Goal: Information Seeking & Learning: Learn about a topic

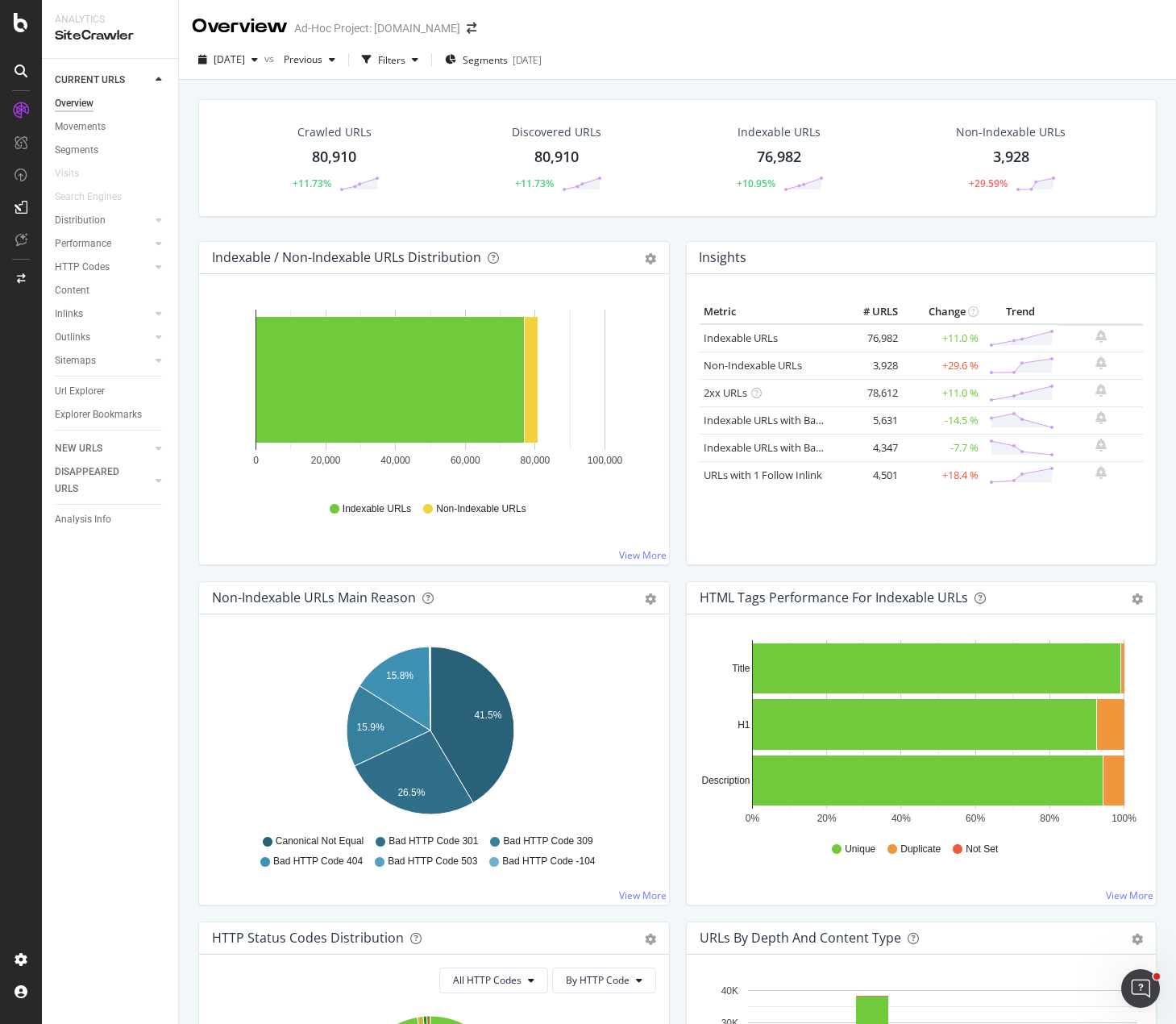
click at [424, 157] on div "Crawled URLs 80,910 +11.73%" at bounding box center [334, 158] width 222 height 84
click at [508, 63] on span "Segments" at bounding box center [485, 60] width 45 height 14
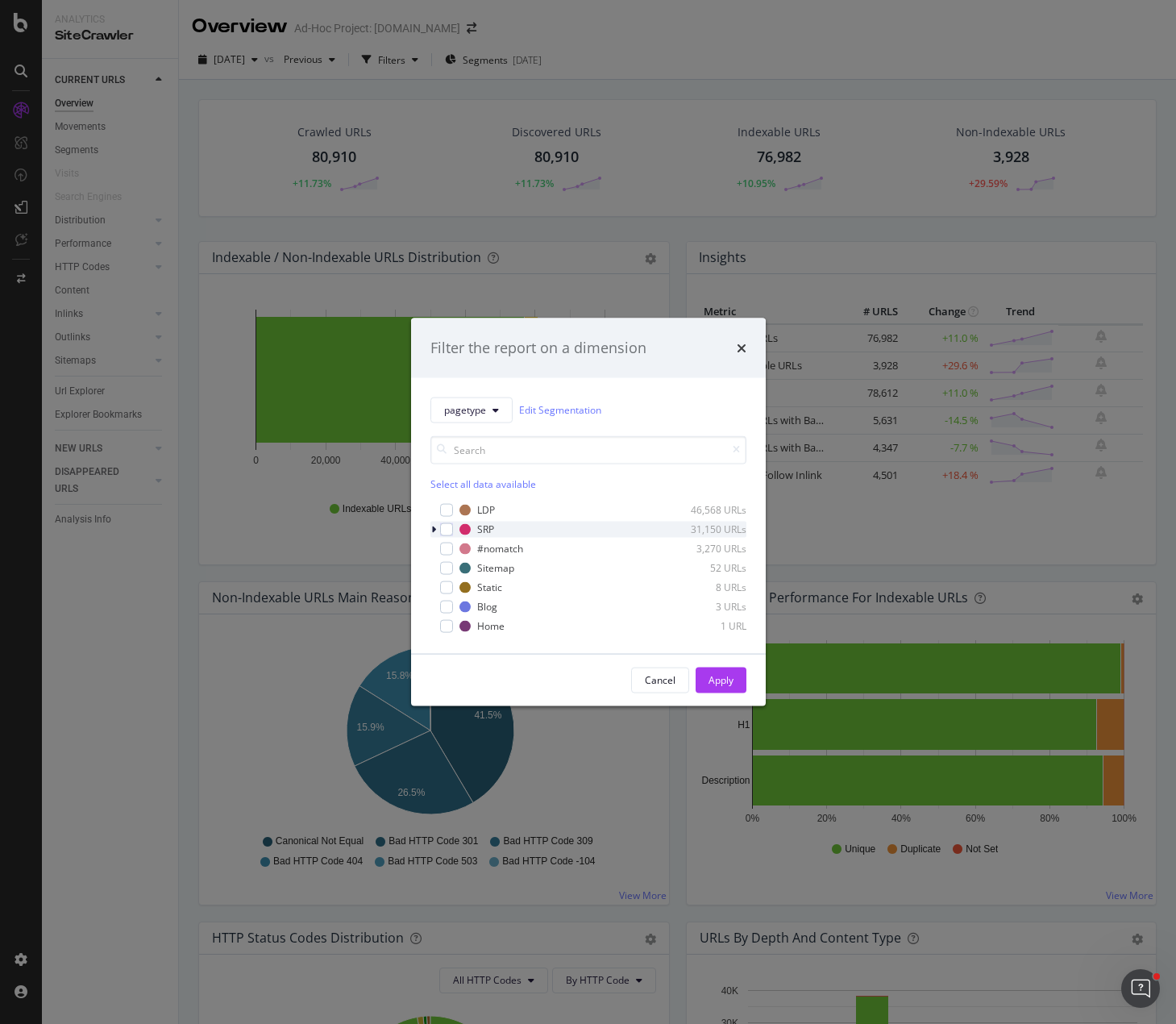
click at [433, 530] on icon "modal" at bounding box center [433, 528] width 5 height 9
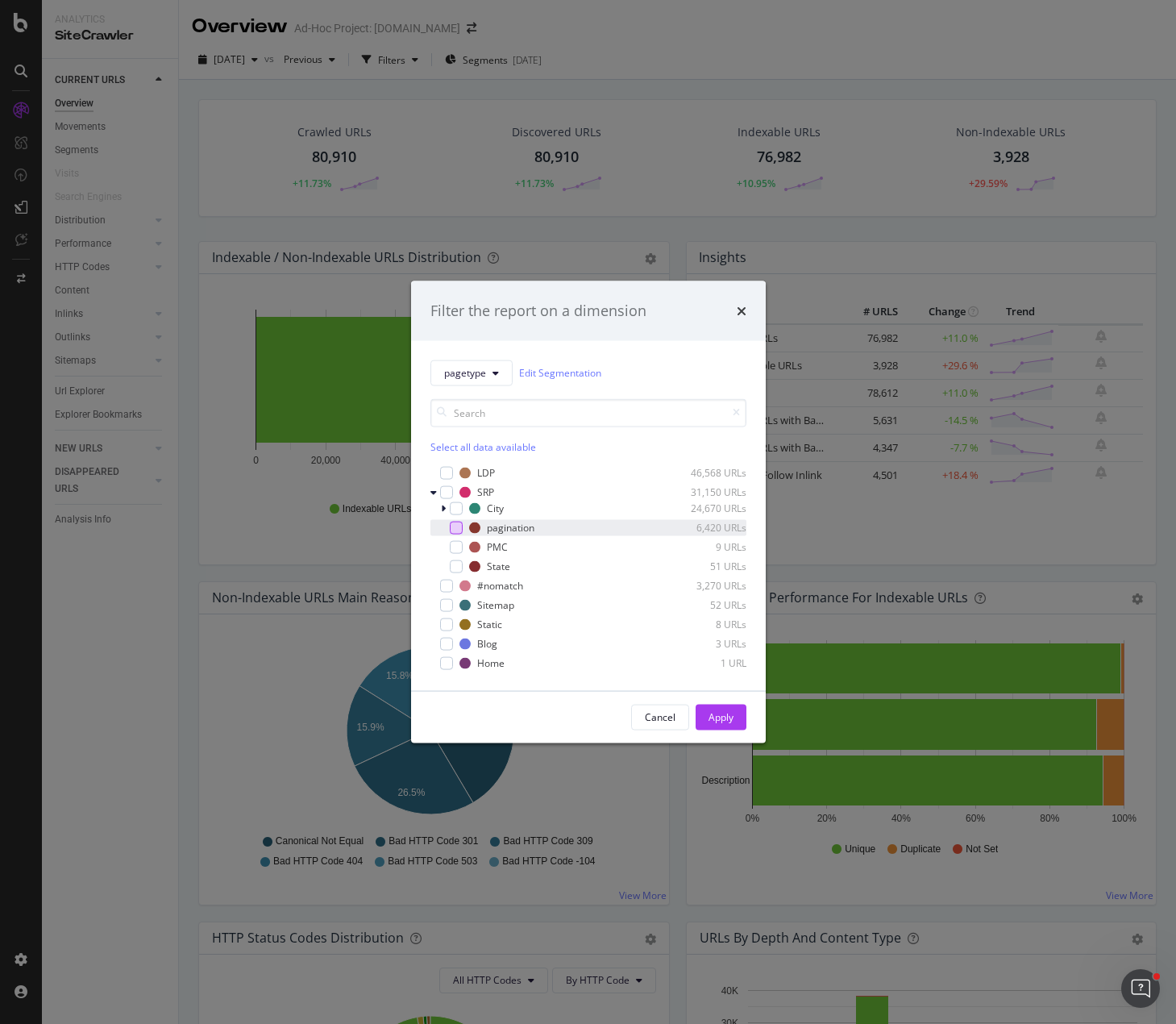
click at [460, 530] on div "modal" at bounding box center [456, 527] width 13 height 13
click at [721, 712] on div "Apply" at bounding box center [721, 717] width 25 height 24
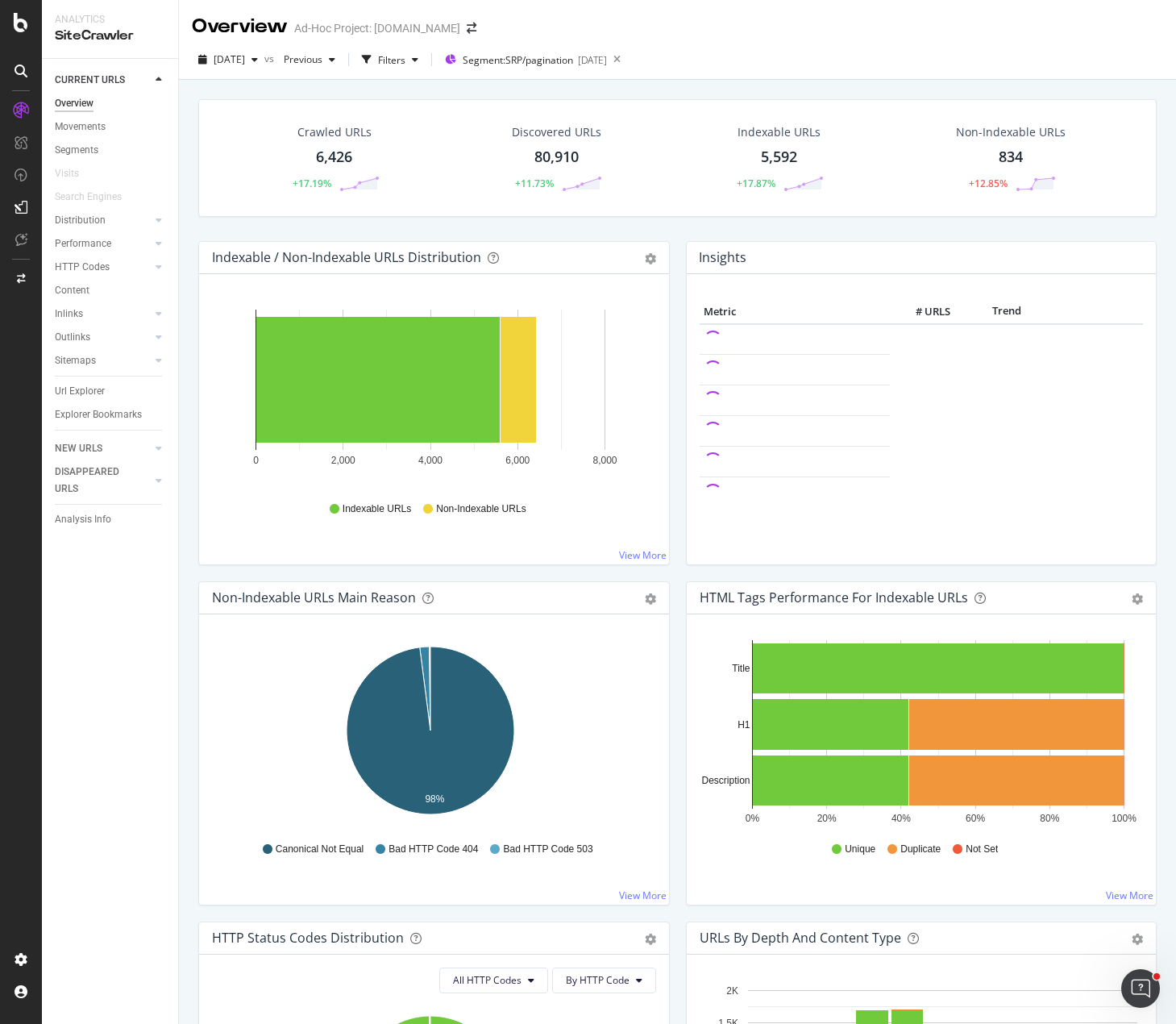
click at [392, 221] on div "Crawled URLs 6,426 +17.19% Discovered URLs 80,910 +11.73% Indexable URLs 5,592 …" at bounding box center [678, 170] width 974 height 142
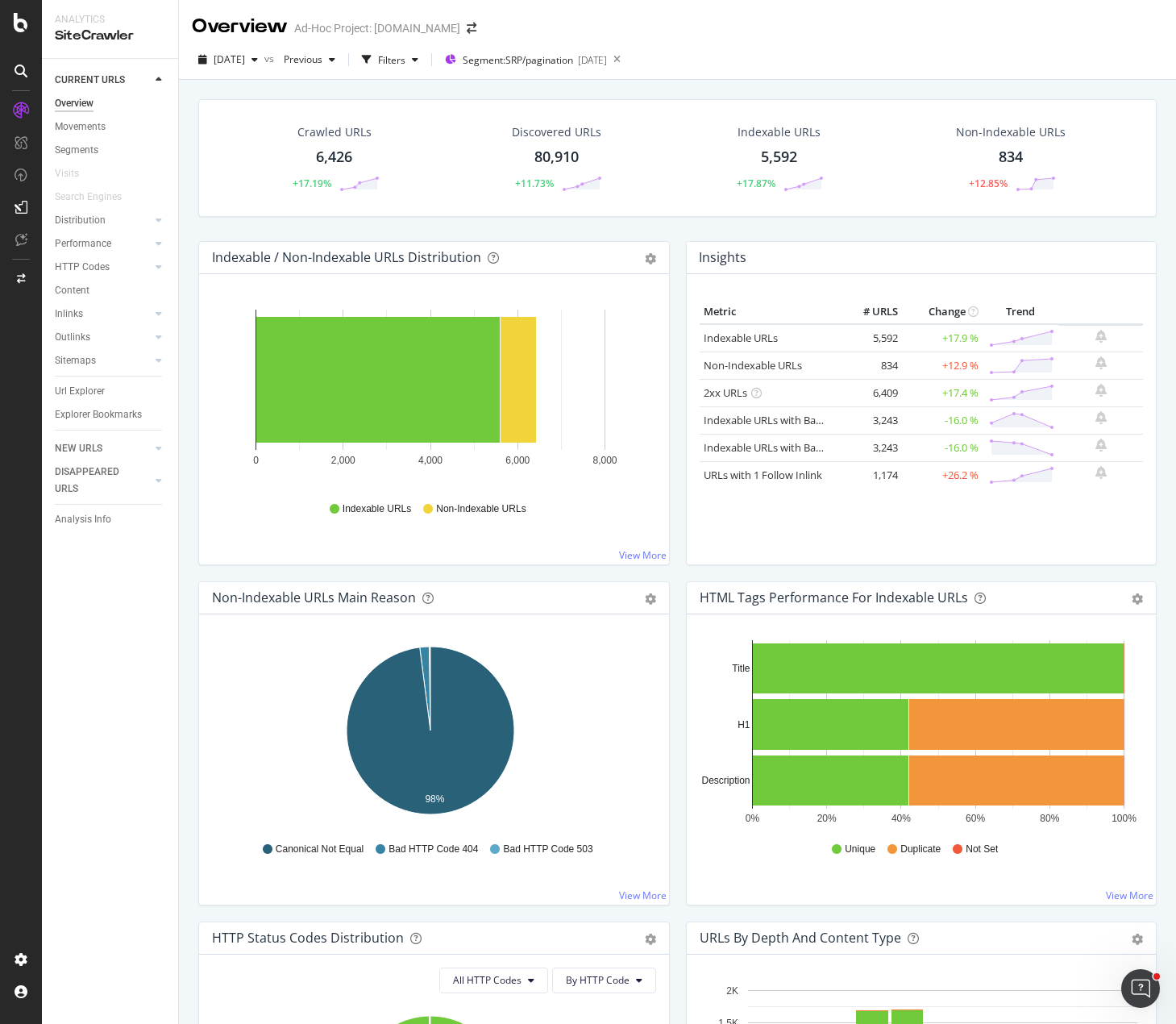
drag, startPoint x: 80, startPoint y: 386, endPoint x: 417, endPoint y: 314, distance: 344.6
click at [80, 386] on div "Url Explorer" at bounding box center [80, 391] width 50 height 17
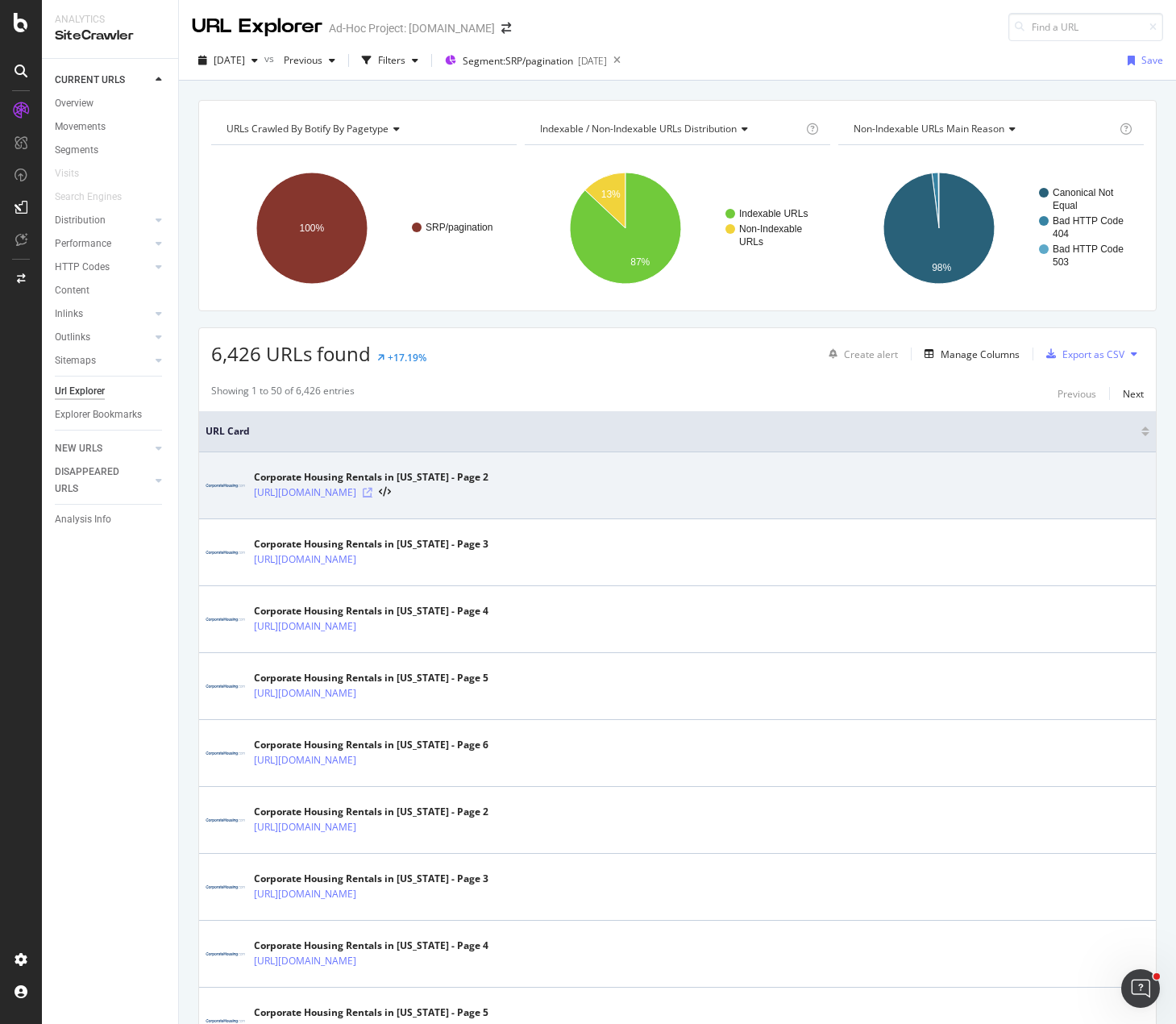
click at [372, 490] on icon at bounding box center [368, 493] width 9 height 9
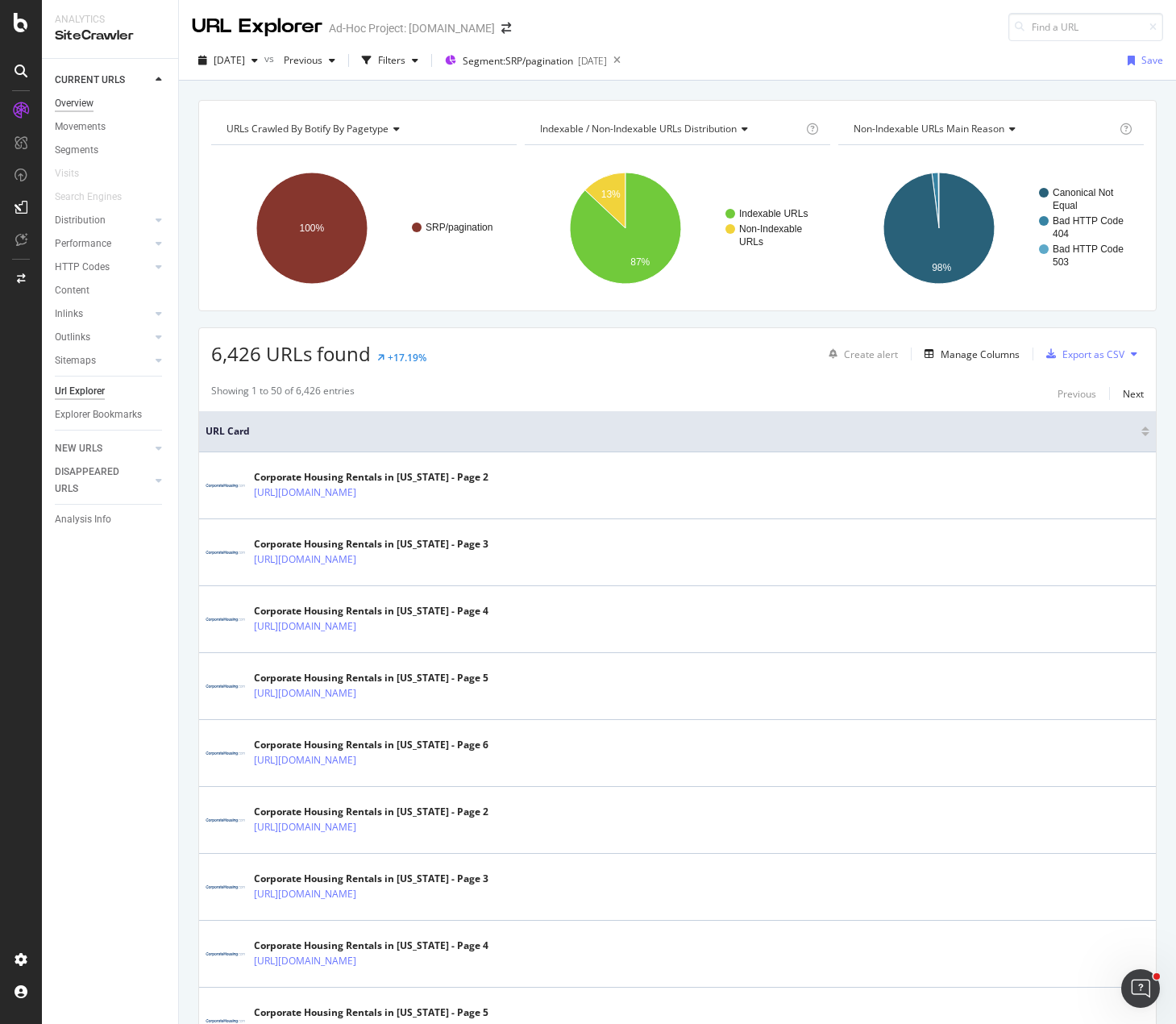
click at [77, 93] on div "Overview Movements Segments Visits Search Engines Distribution Top Charts Segme…" at bounding box center [117, 264] width 123 height 345
click at [77, 105] on div "Overview" at bounding box center [74, 104] width 38 height 17
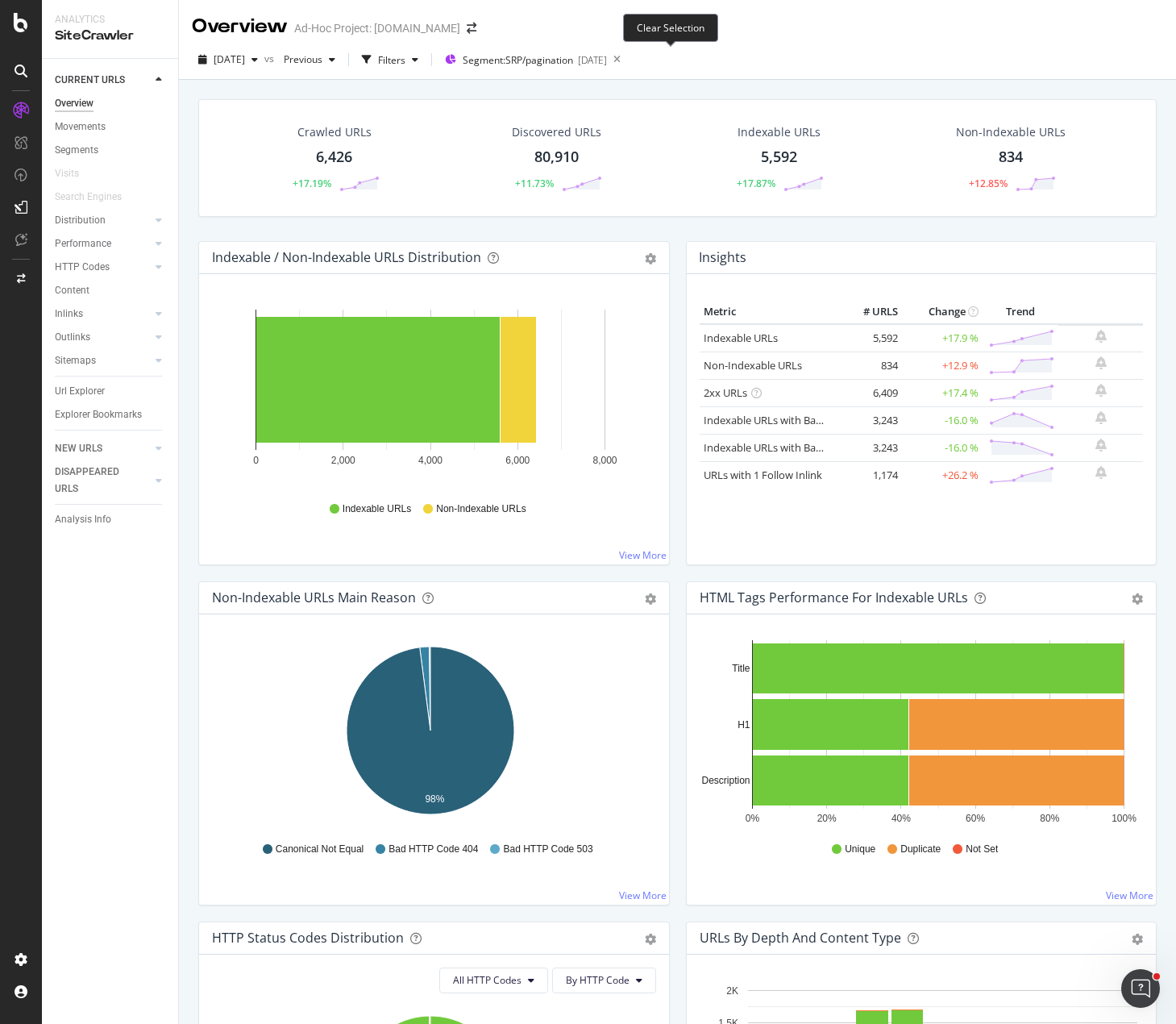
drag, startPoint x: 672, startPoint y: 55, endPoint x: 637, endPoint y: 56, distance: 35.0
click at [627, 55] on icon at bounding box center [617, 60] width 21 height 22
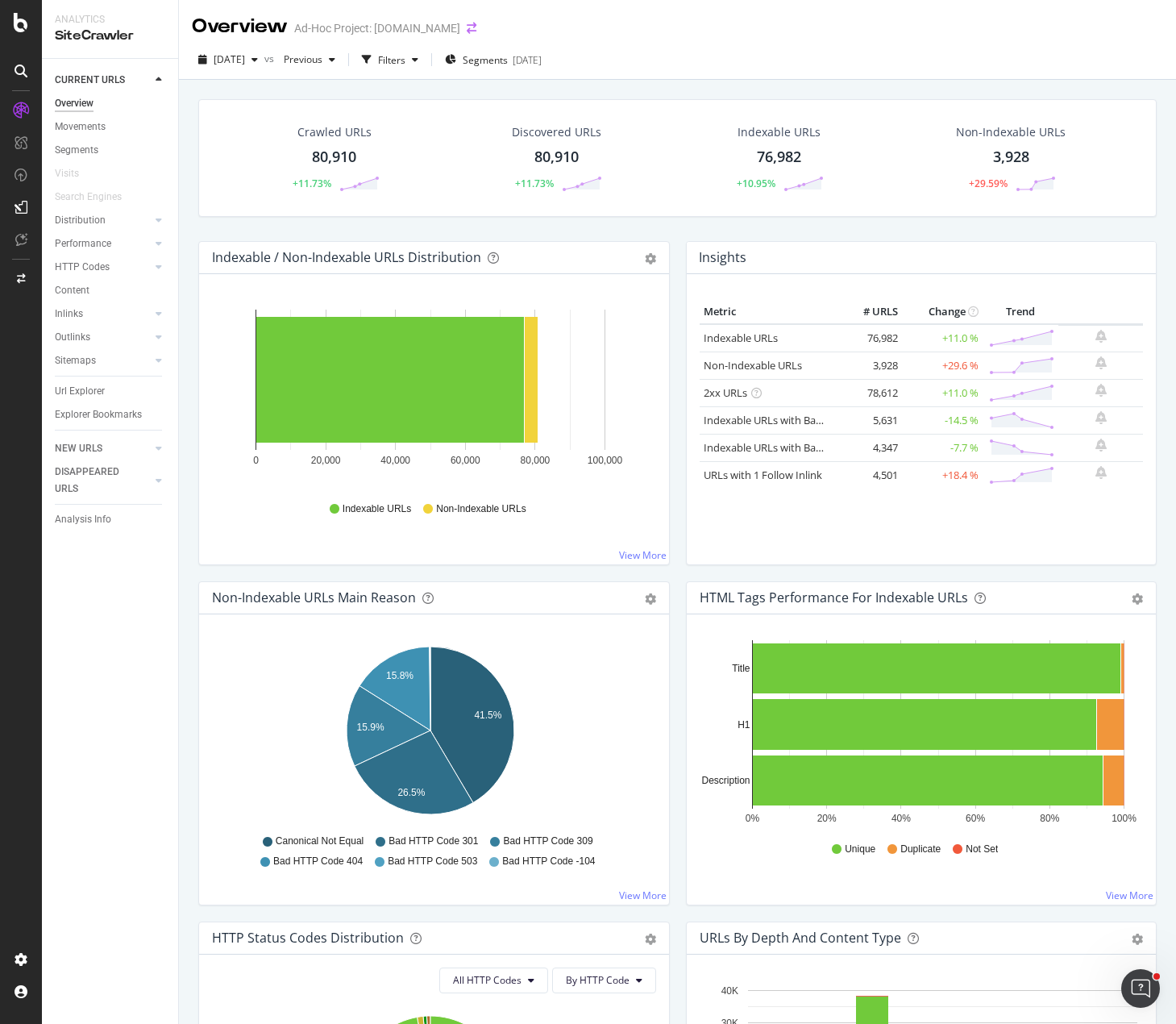
click at [477, 31] on icon "arrow-right-arrow-left" at bounding box center [471, 28] width 9 height 11
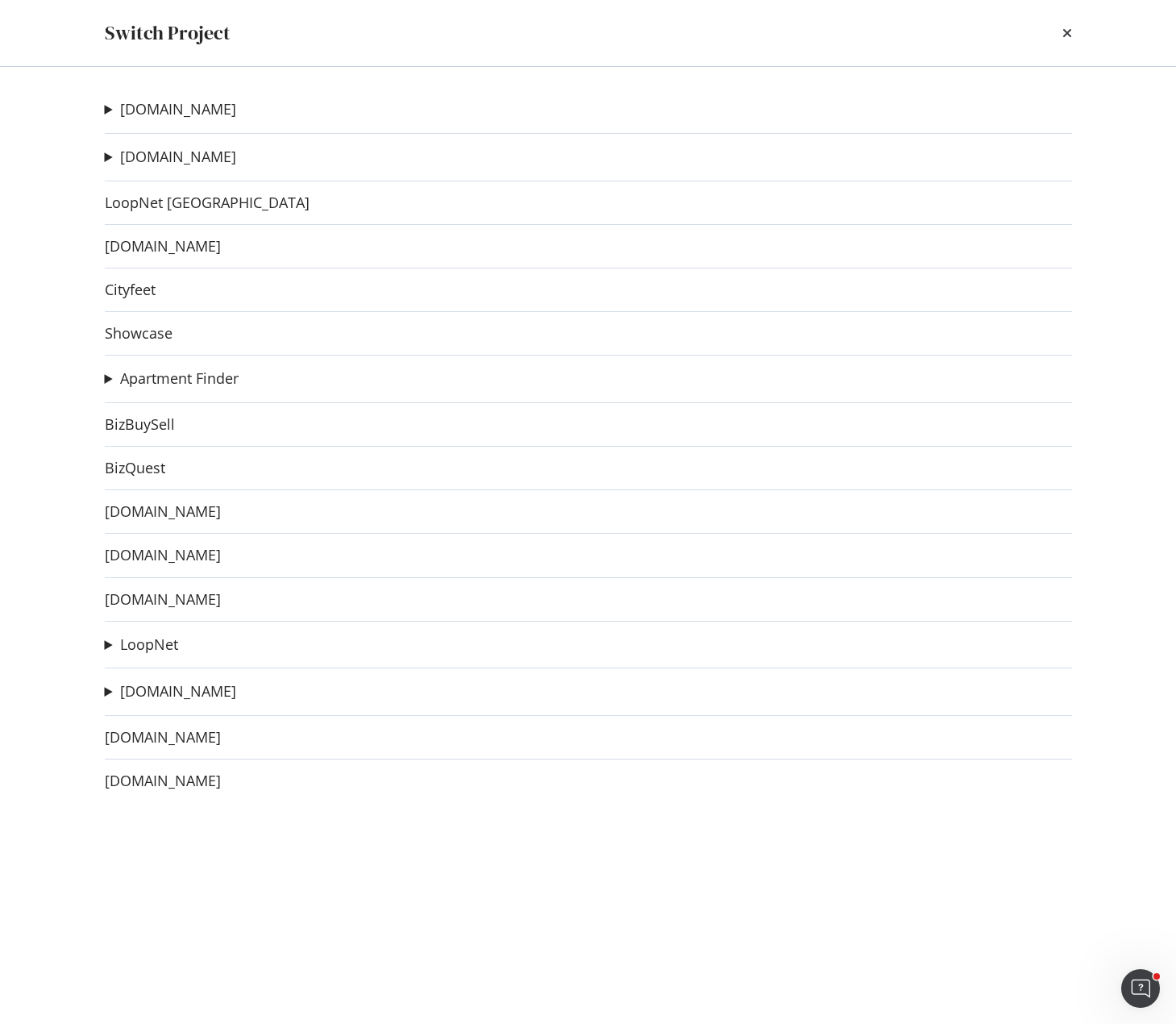
click at [104, 152] on div "Apartments.com CorporateHousing.com Ad-Hoc Project Westside Rentals Ad-Hoc Proj…" at bounding box center [589, 545] width 1032 height 957
click at [108, 152] on summary "ForRent.com" at bounding box center [170, 157] width 132 height 21
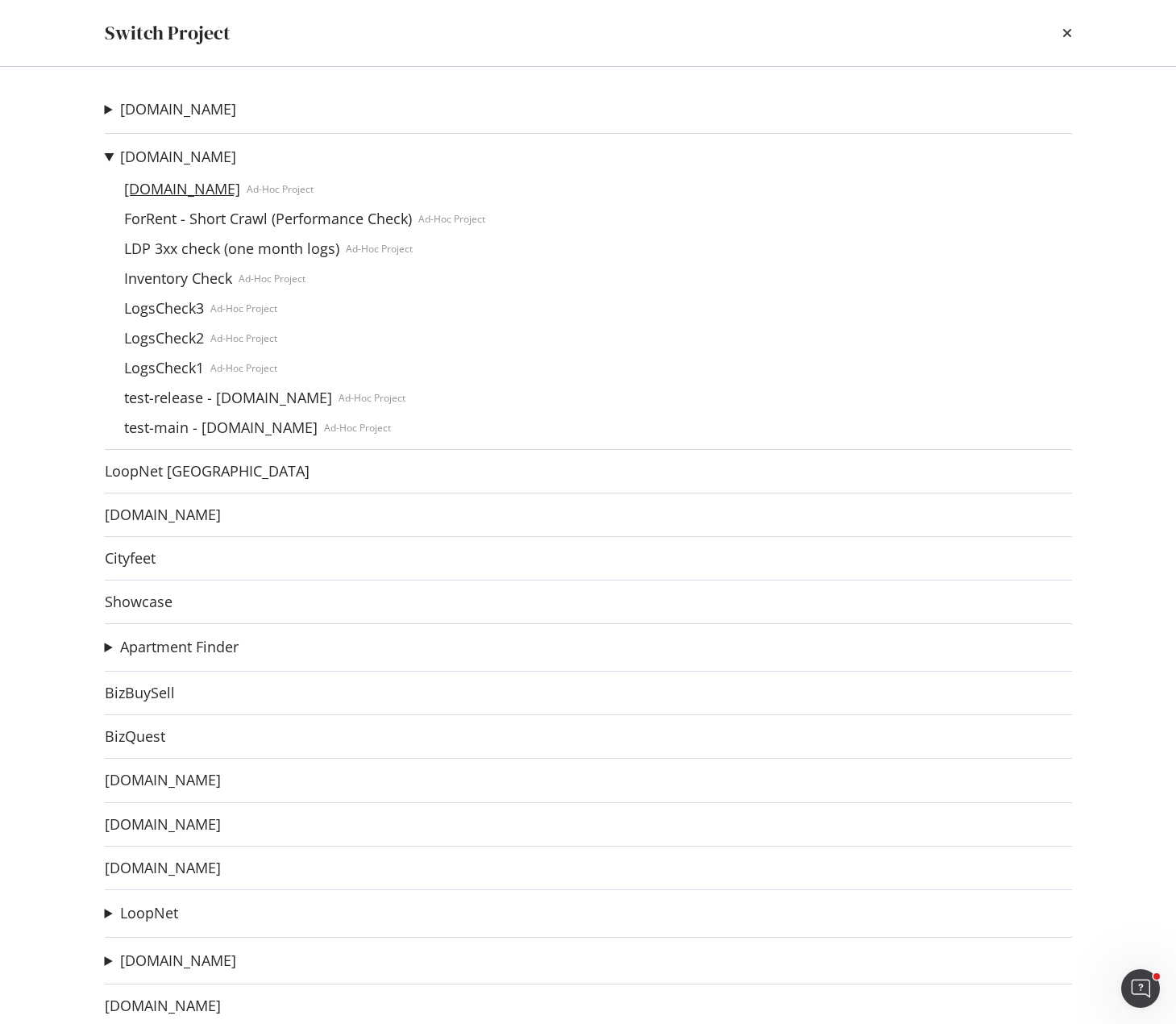
click at [203, 192] on link "ForRentUniversity.com" at bounding box center [182, 189] width 129 height 17
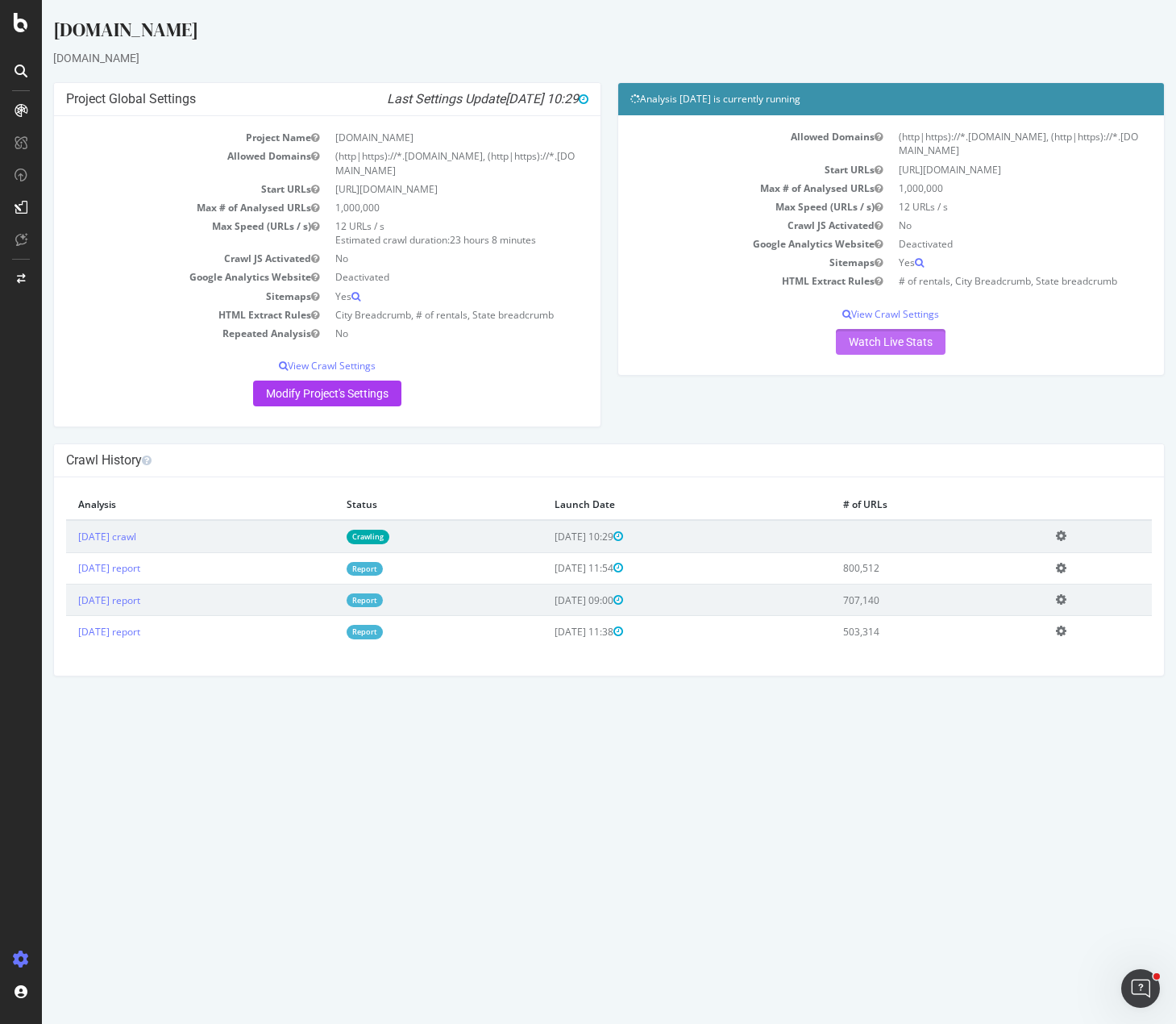
click at [897, 344] on link "Watch Live Stats" at bounding box center [890, 342] width 109 height 26
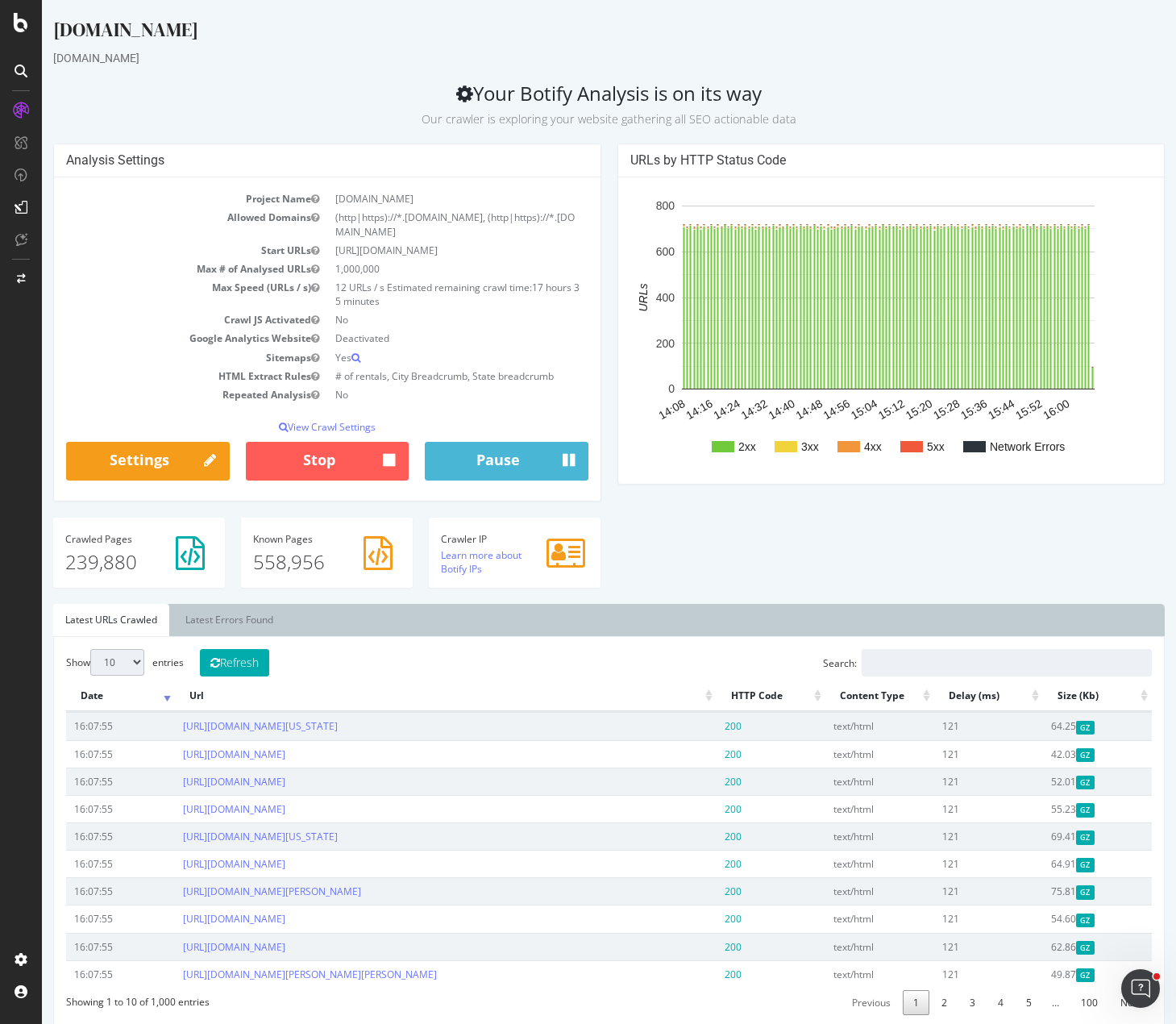
click at [198, 109] on p "Our crawler is exploring your website gathering all SEO actionable data" at bounding box center [609, 116] width 1112 height 22
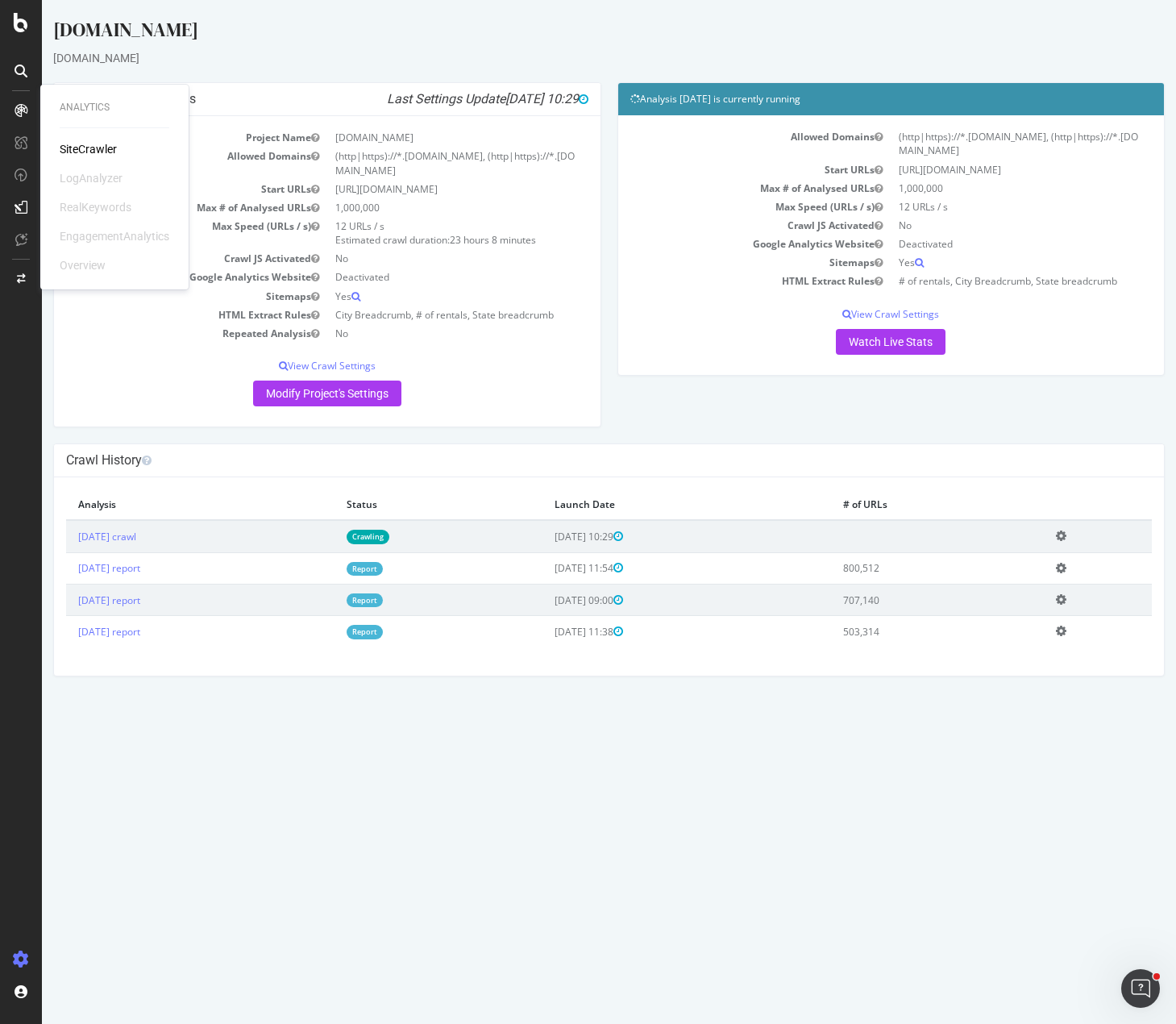
click at [73, 147] on div "SiteCrawler" at bounding box center [88, 148] width 57 height 16
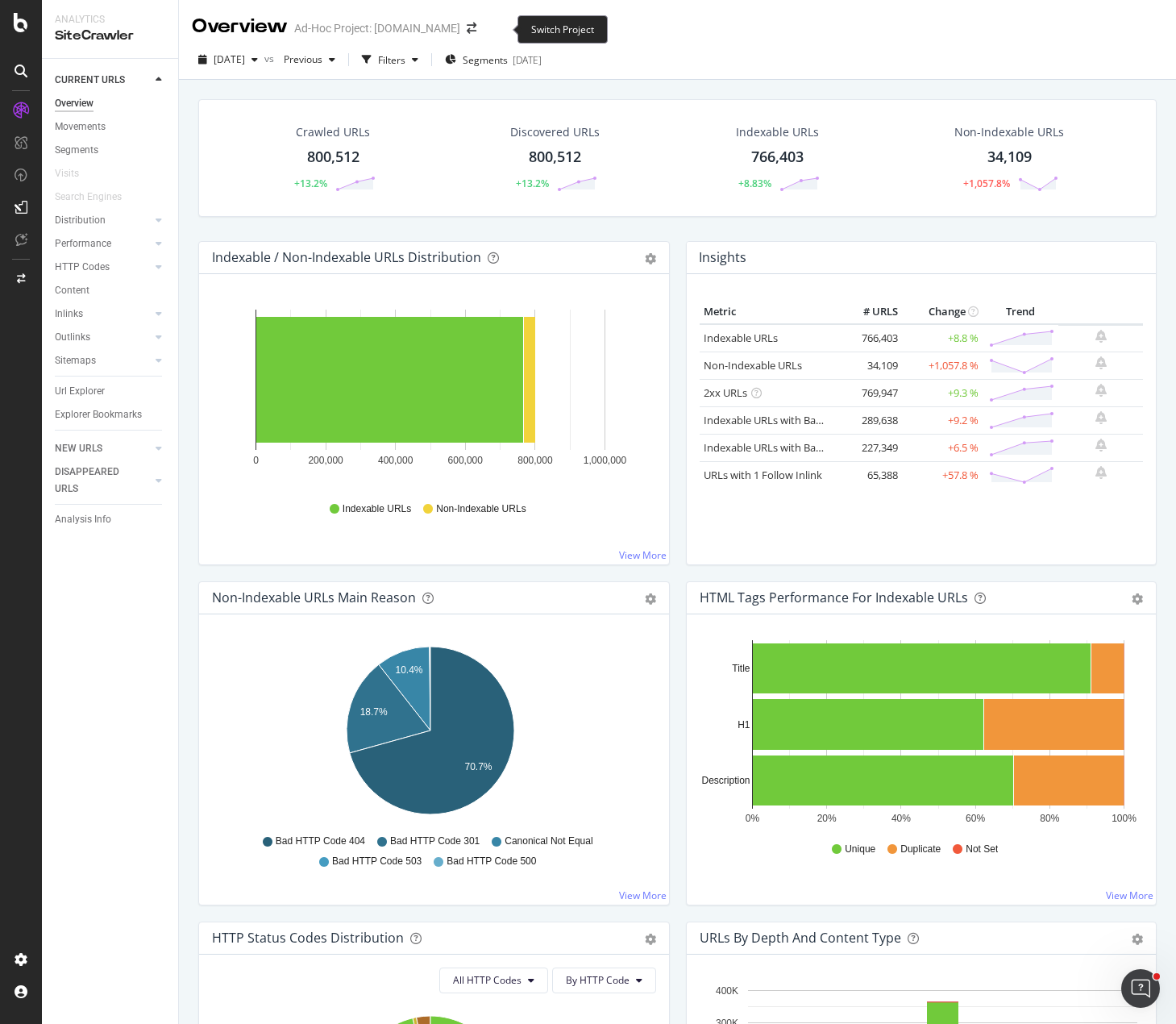
click at [483, 27] on span at bounding box center [471, 28] width 22 height 11
click at [477, 29] on icon "arrow-right-arrow-left" at bounding box center [471, 28] width 9 height 11
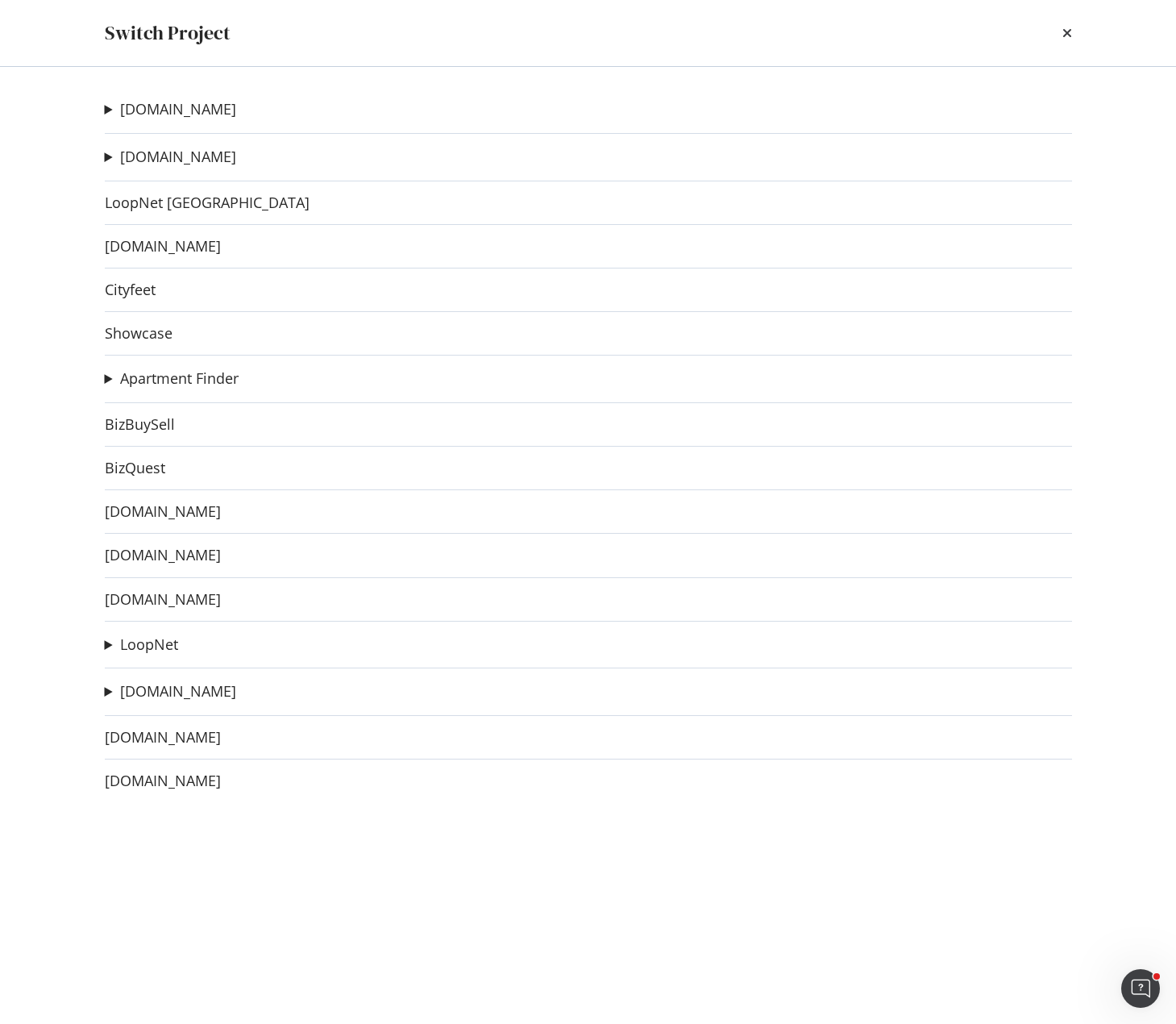
click at [106, 116] on summary "[DOMAIN_NAME]" at bounding box center [170, 109] width 132 height 21
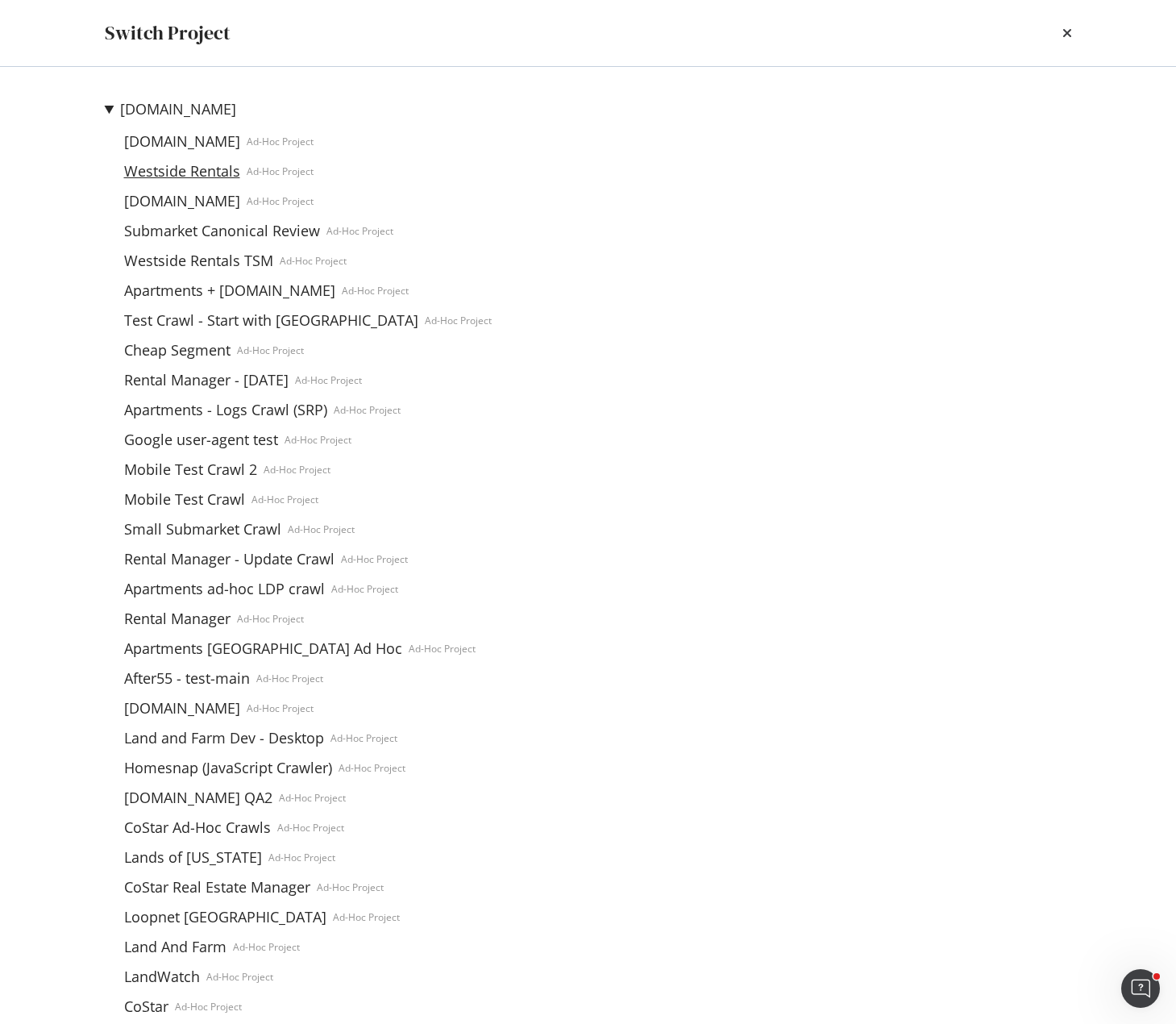
click at [192, 172] on link "Westside Rentals" at bounding box center [182, 171] width 129 height 17
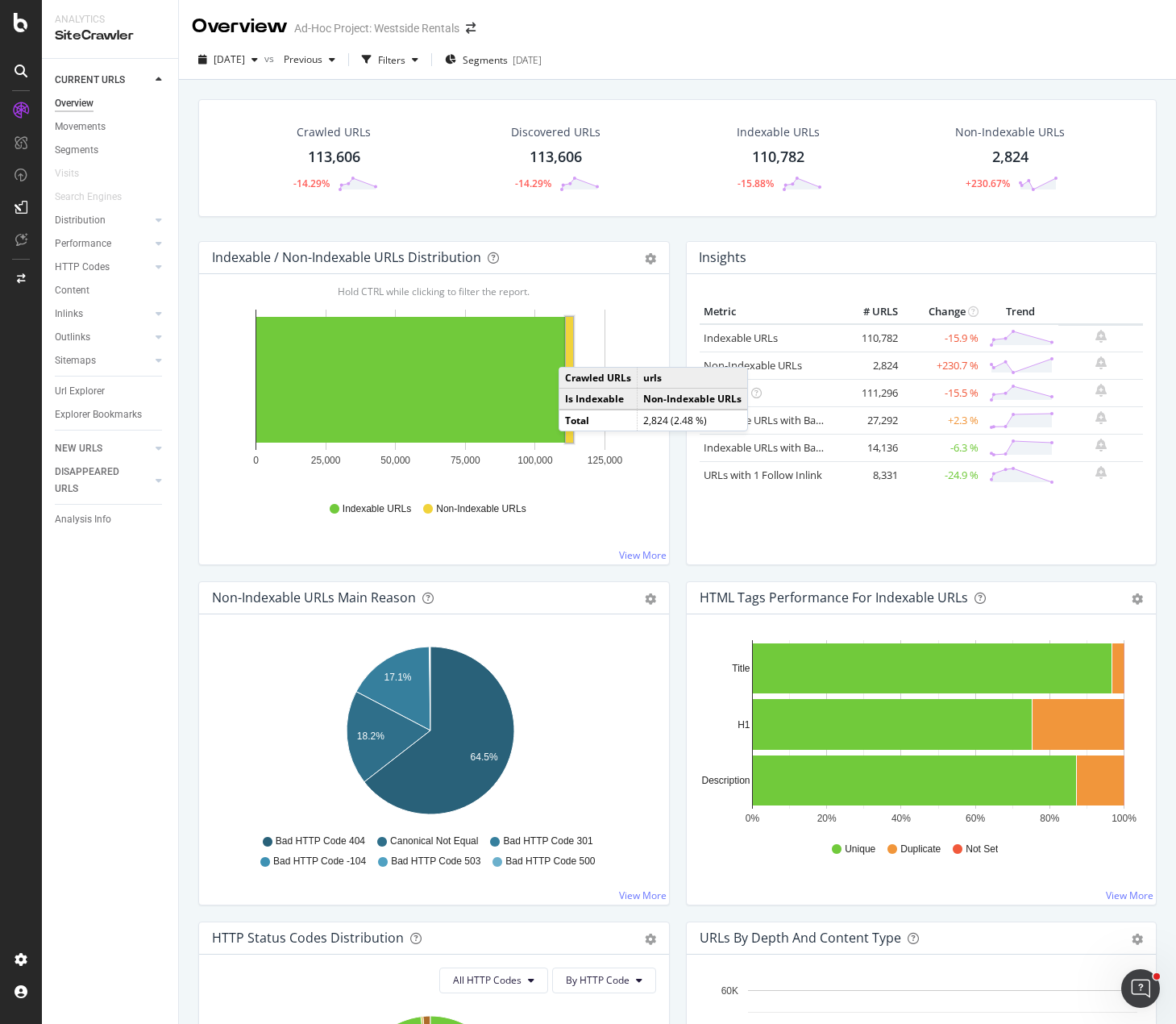
click at [575, 351] on g "A chart." at bounding box center [570, 379] width 11 height 130
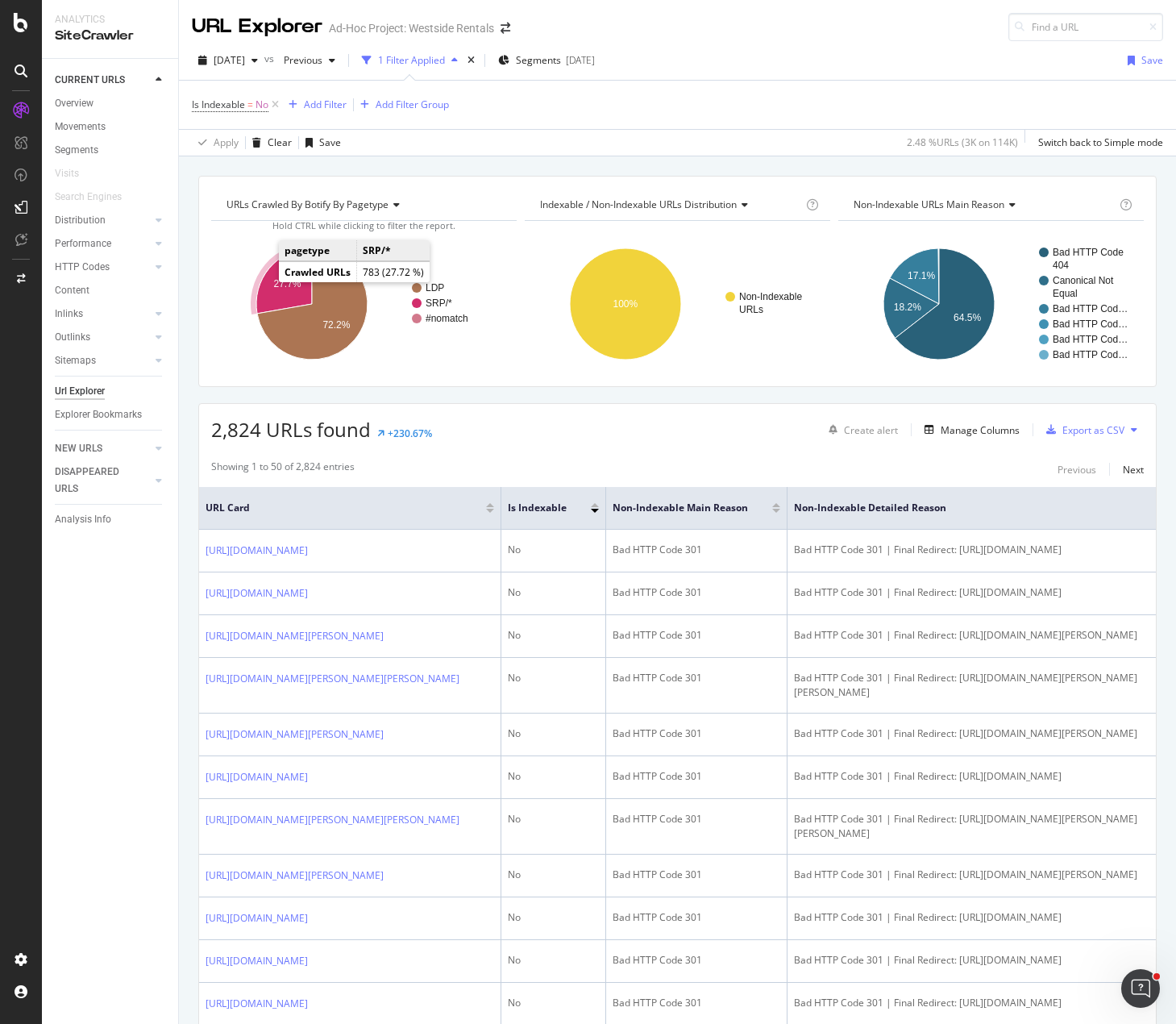
click at [274, 283] on text "27.7%" at bounding box center [287, 284] width 27 height 11
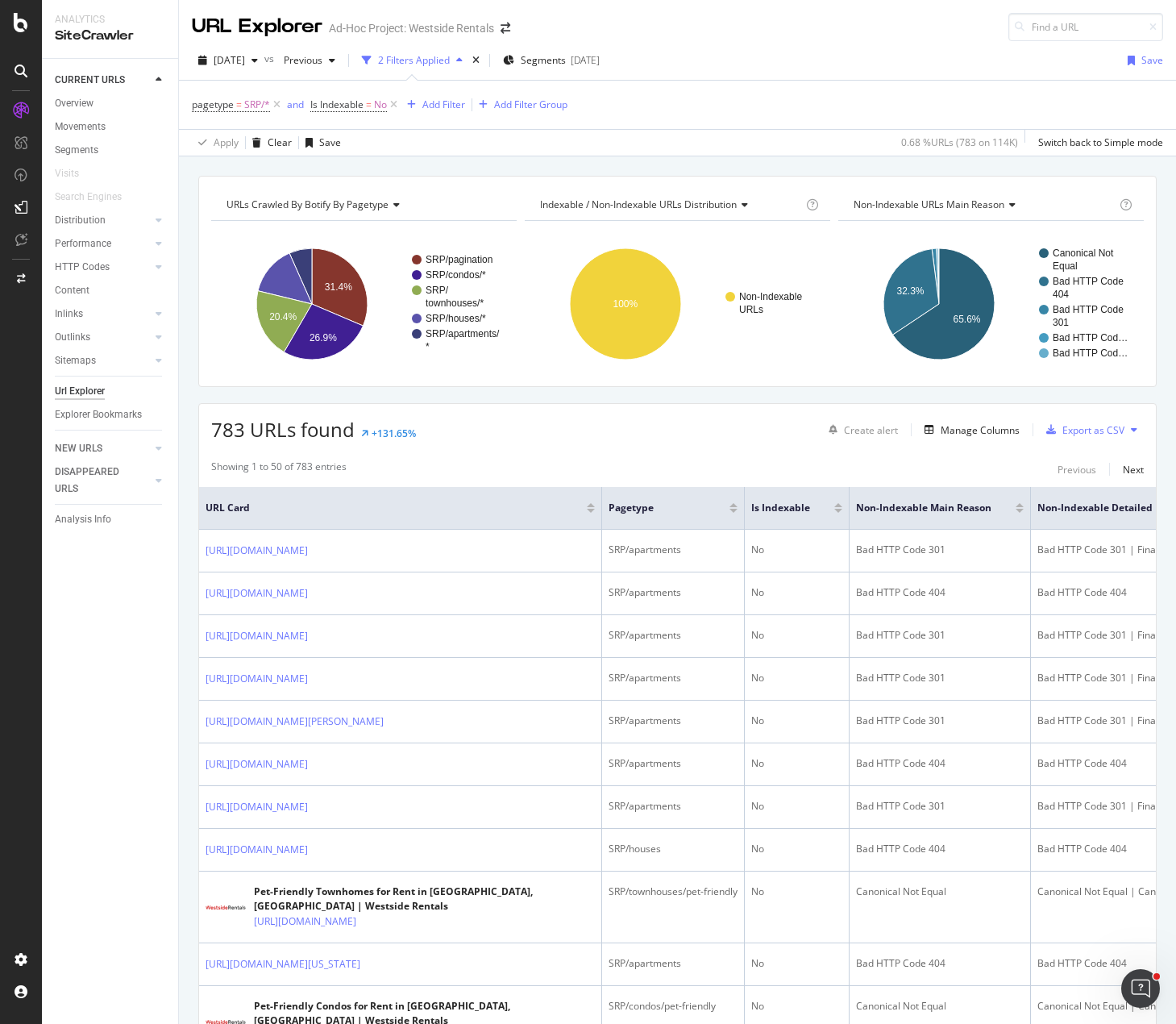
click at [525, 428] on div "783 URLs found +131.65% Create alert Manage Columns Export as CSV" at bounding box center [677, 424] width 957 height 39
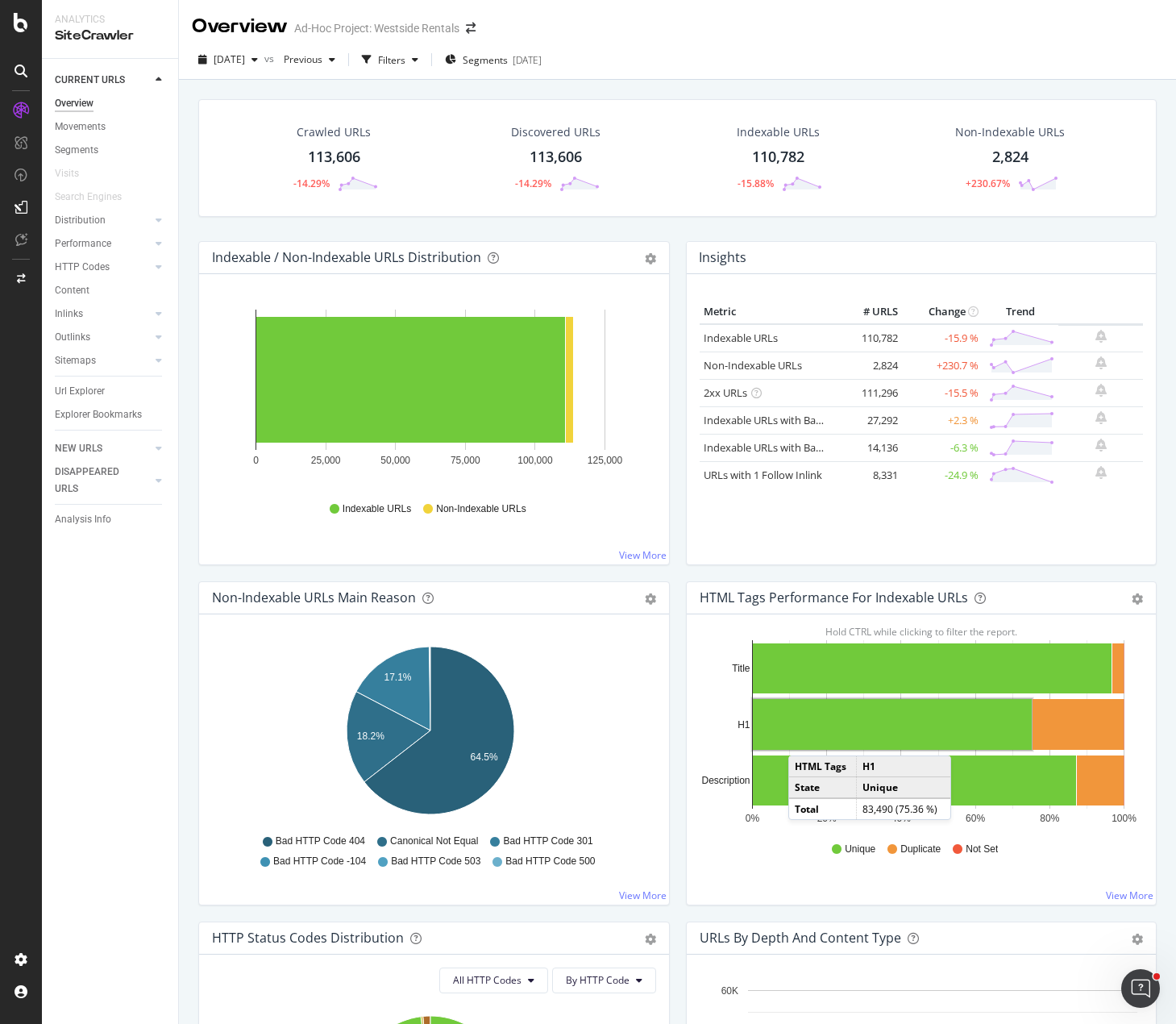
click at [816, 231] on div "Crawled URLs 113,606 -14.29% Discovered URLs 113,606 -14.29% Indexable URLs 110…" at bounding box center [678, 170] width 974 height 142
click at [826, 60] on div "2025 Oct. 2nd vs Previous Filters Segments 2025-09-30" at bounding box center [678, 63] width 998 height 33
click at [470, 30] on icon "arrow-right-arrow-left" at bounding box center [470, 28] width 9 height 11
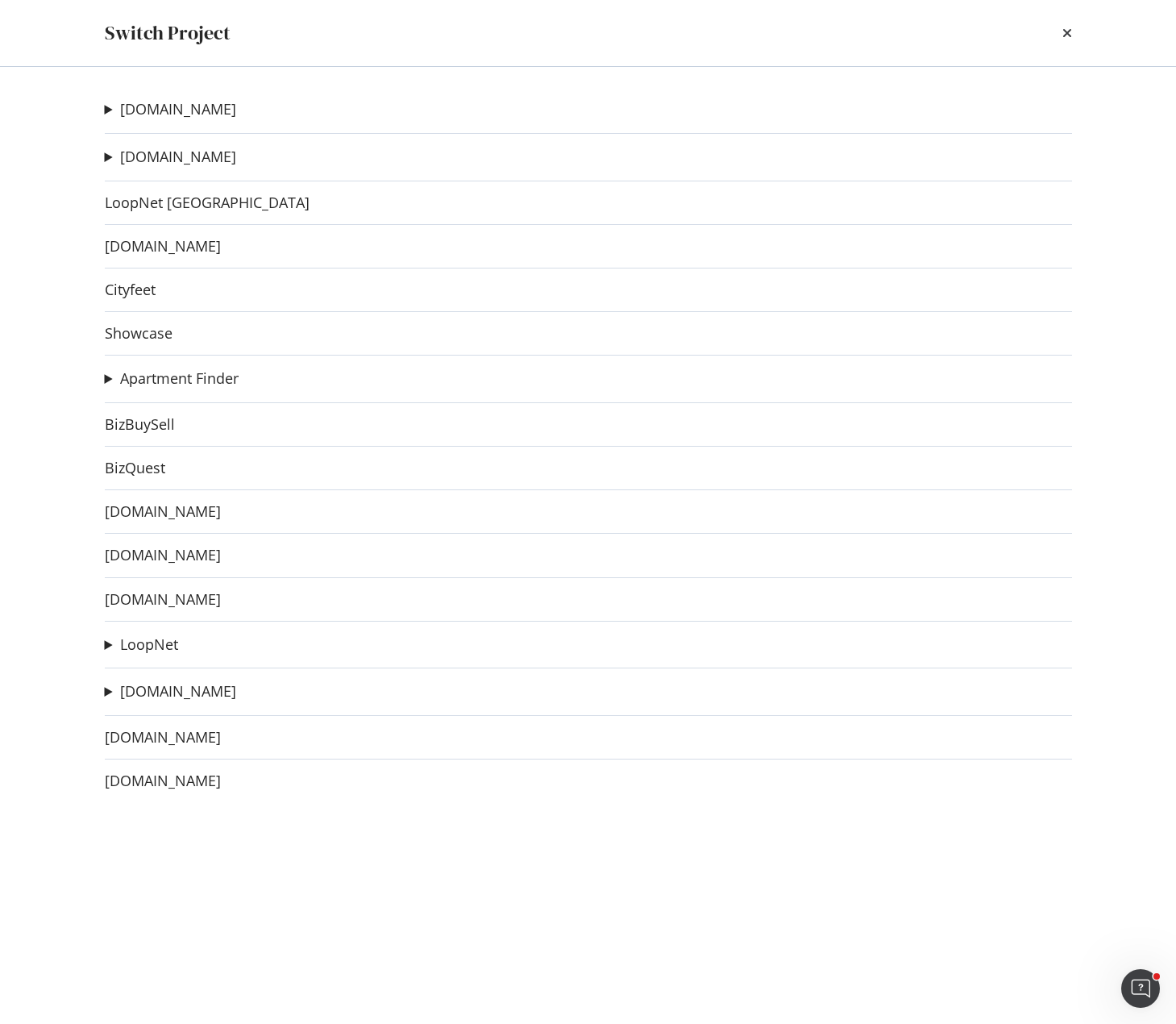
drag, startPoint x: 509, startPoint y: 29, endPoint x: 579, endPoint y: 43, distance: 71.4
click at [509, 30] on div "Switch Project" at bounding box center [588, 33] width 968 height 27
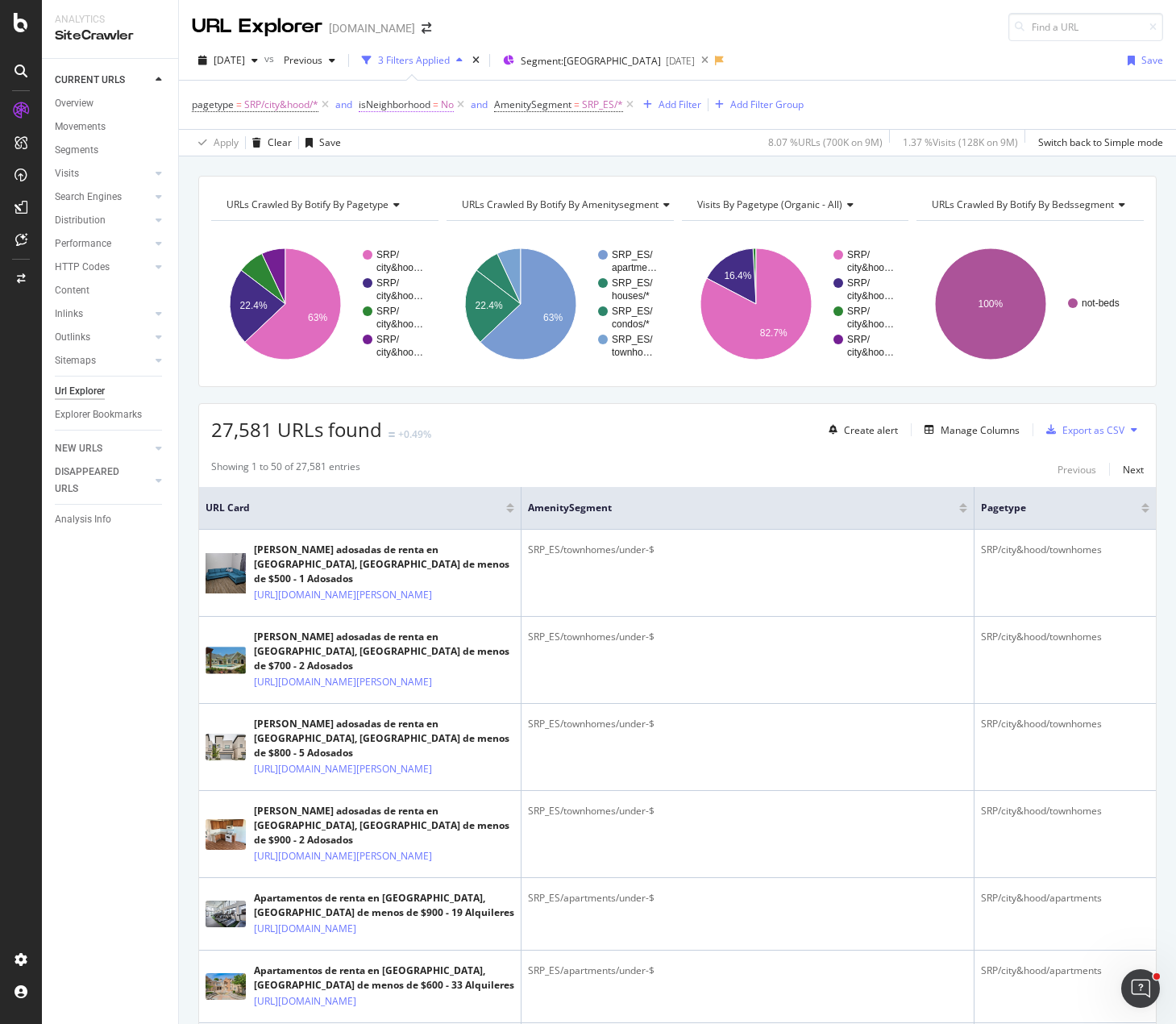
click at [408, 104] on span "isNeighborhood" at bounding box center [394, 105] width 72 height 14
click at [412, 165] on div "No" at bounding box center [463, 169] width 177 height 26
click at [394, 203] on span "Yes" at bounding box center [389, 202] width 16 height 14
click at [526, 204] on div "Apply" at bounding box center [539, 203] width 25 height 14
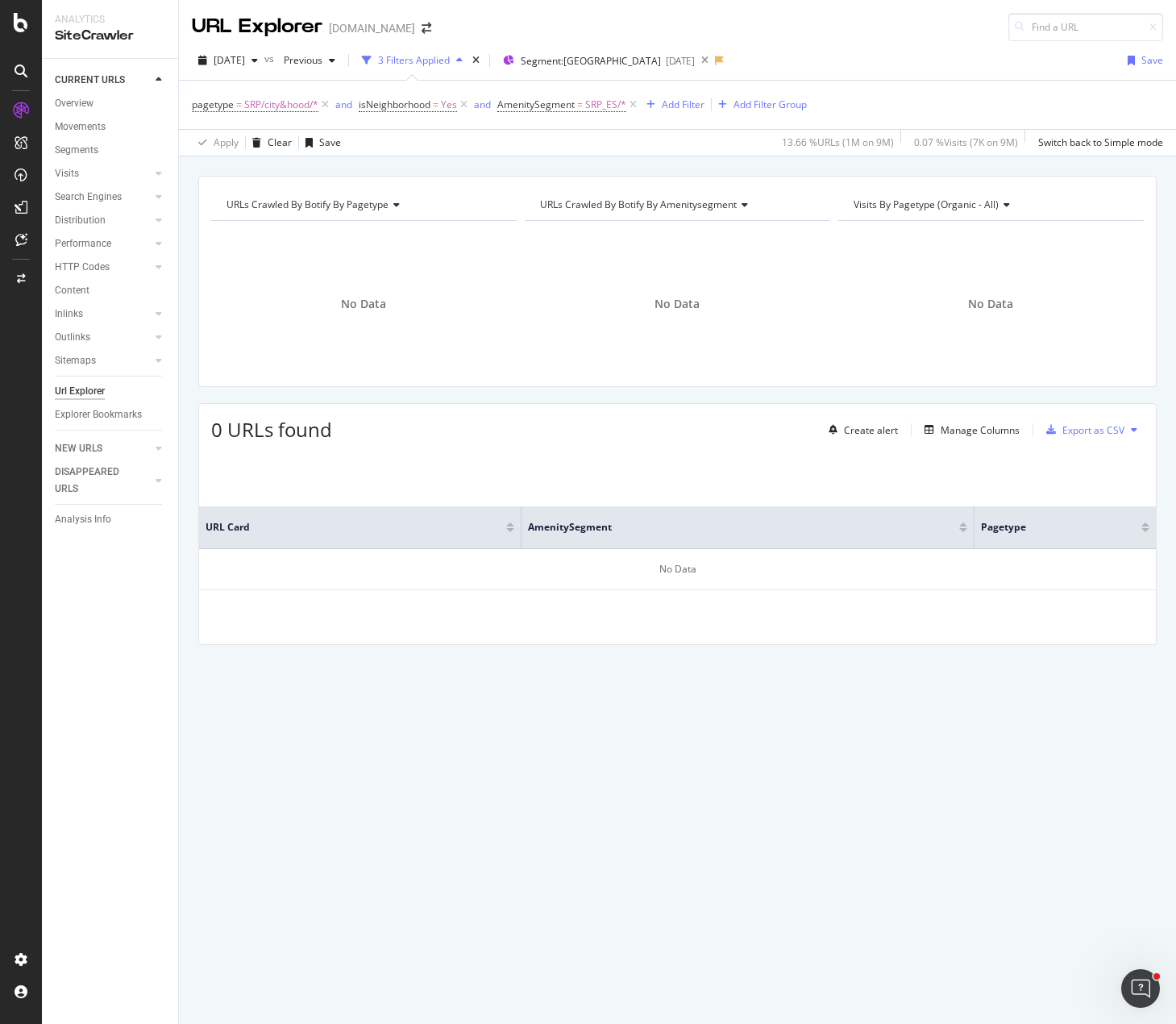
click at [861, 37] on div "URL Explorer Apartments.com" at bounding box center [678, 21] width 998 height 41
